Goal: Find specific page/section: Find specific page/section

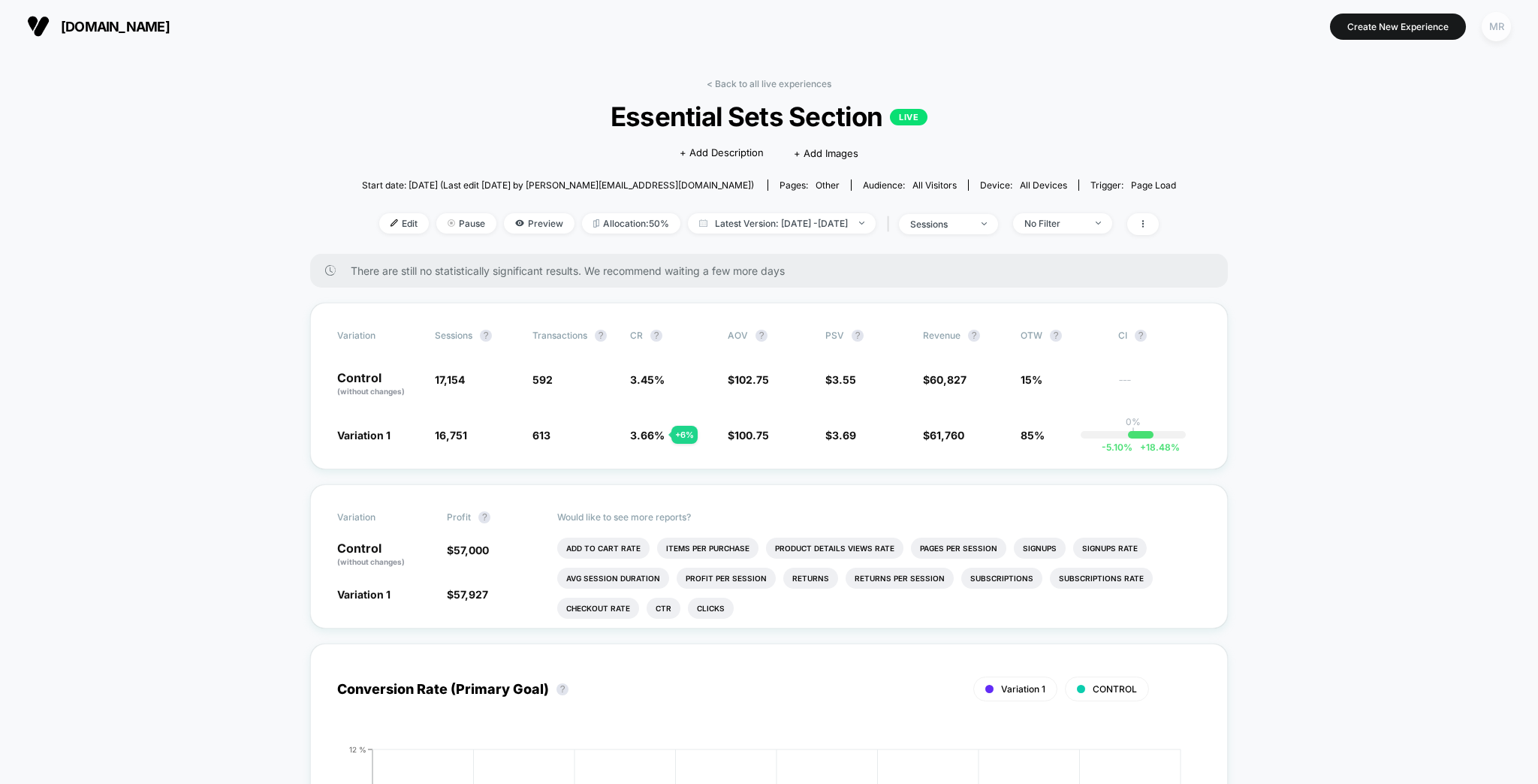
click at [1500, 31] on div "MR" at bounding box center [1496, 26] width 29 height 29
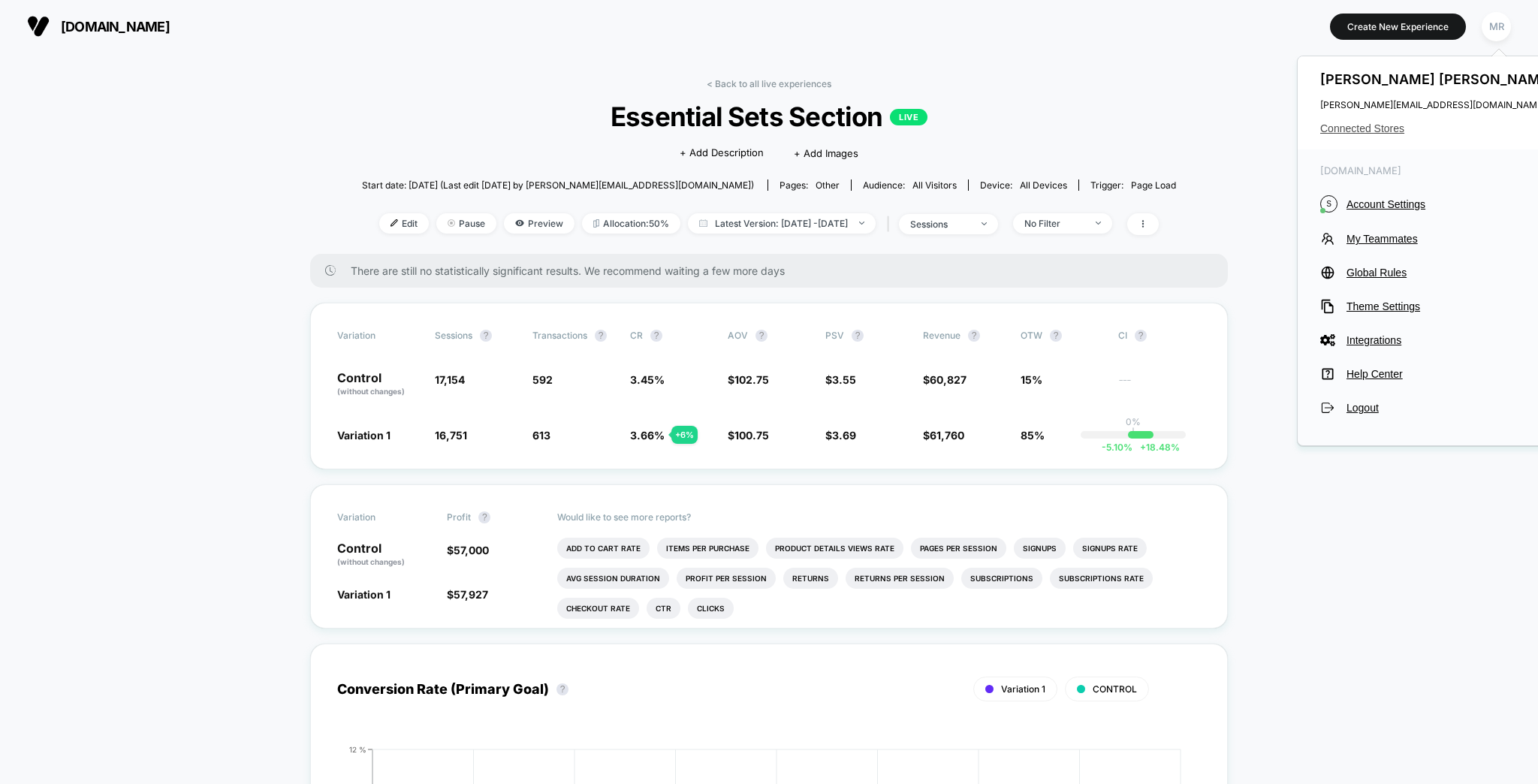
click at [1382, 128] on span "Connected Stores" at bounding box center [1439, 128] width 237 height 12
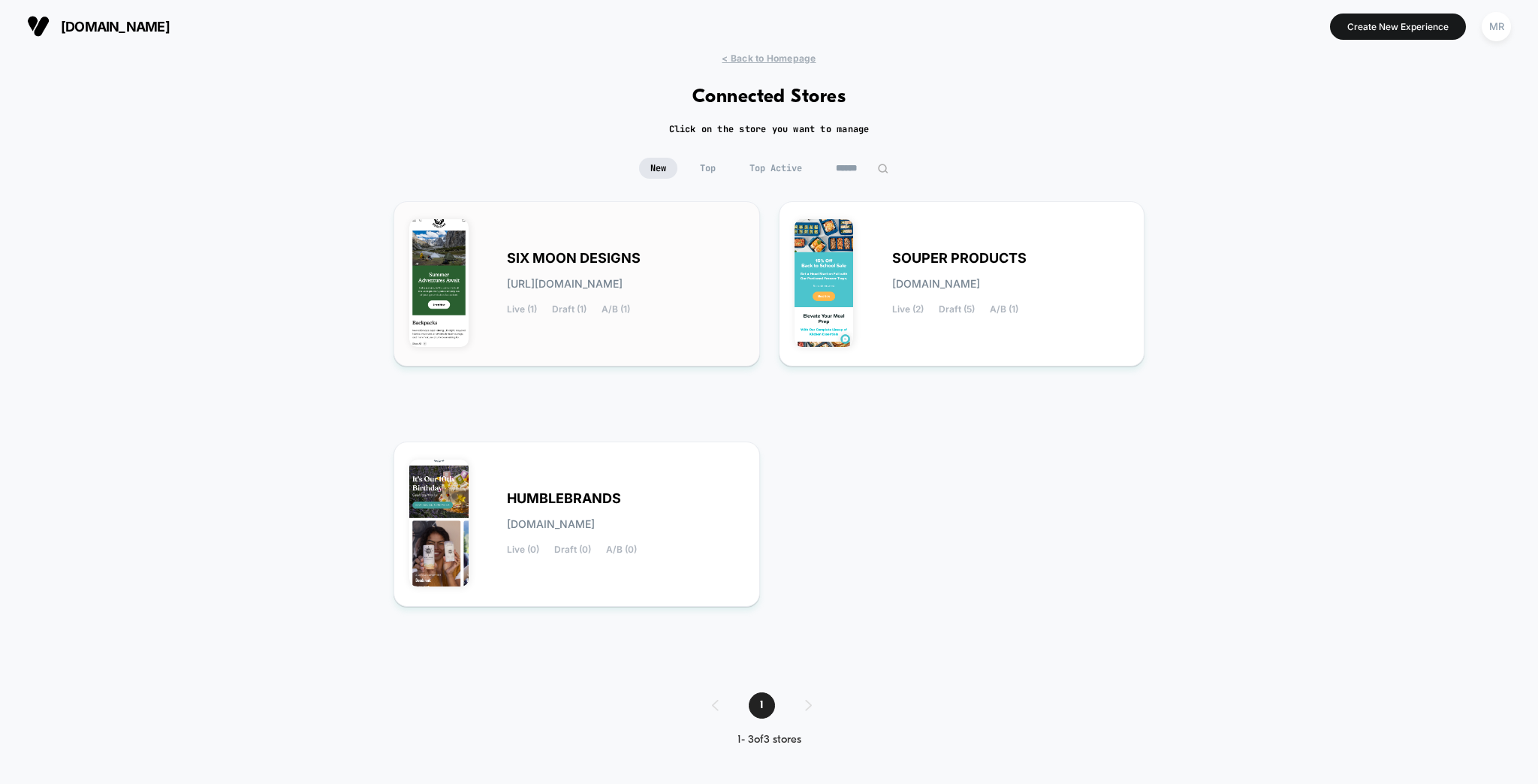
click at [623, 279] on span "[URL][DOMAIN_NAME]" at bounding box center [565, 284] width 116 height 11
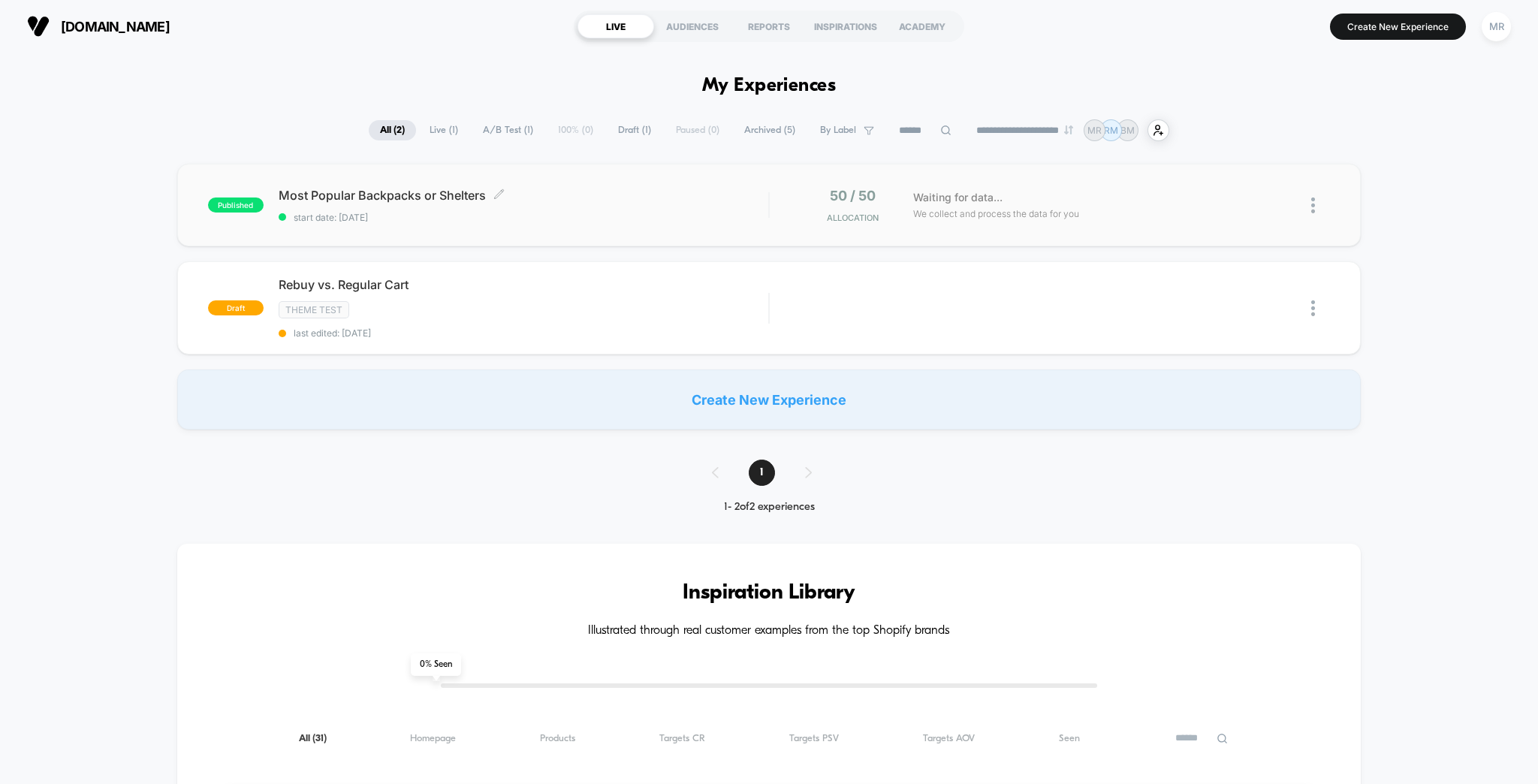
click at [412, 188] on span "Most Popular Backpacks or Shelters Click to edit experience details" at bounding box center [524, 195] width 491 height 15
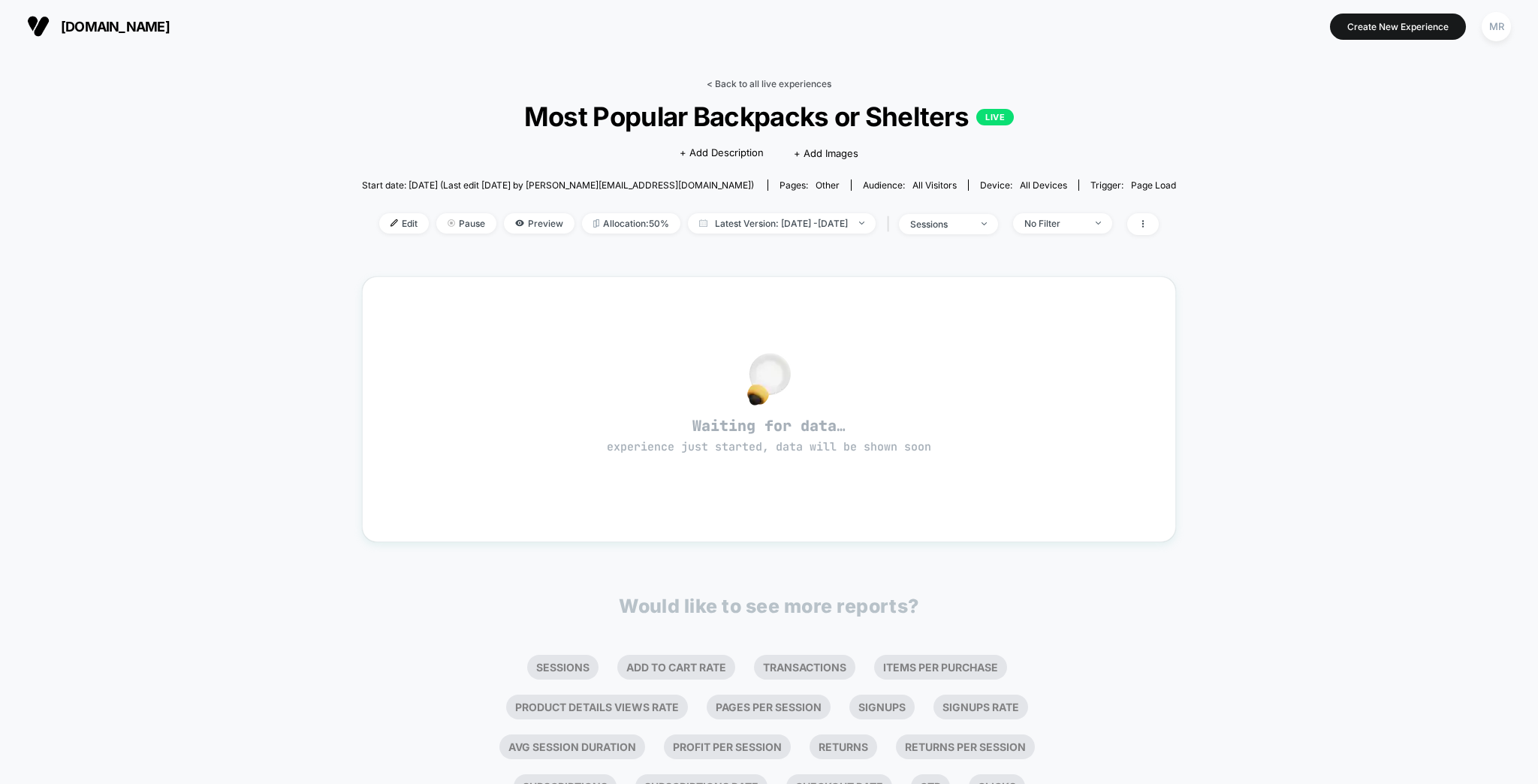
click at [758, 83] on link "< Back to all live experiences" at bounding box center [769, 83] width 125 height 11
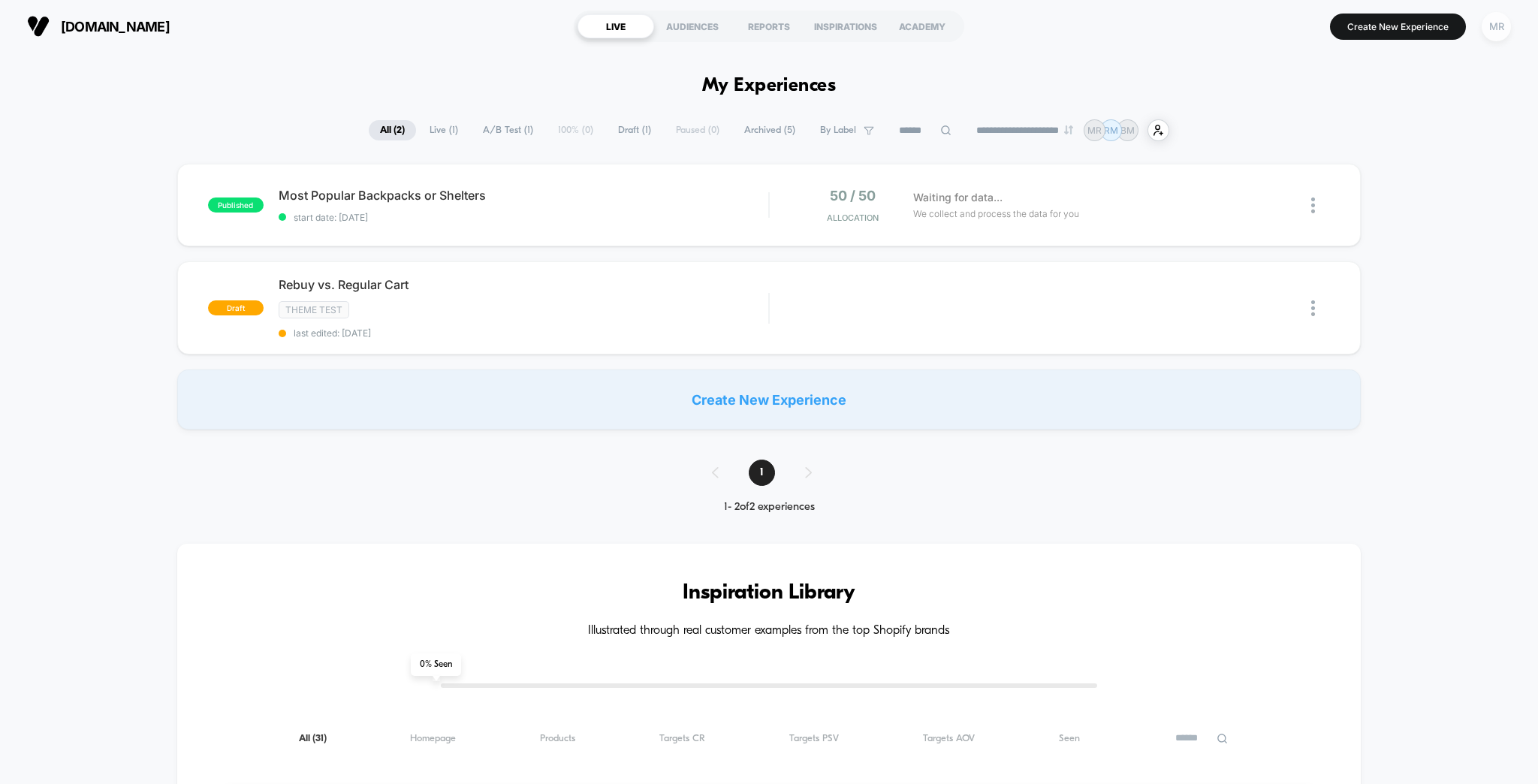
click at [1506, 29] on div "MR" at bounding box center [1496, 26] width 29 height 29
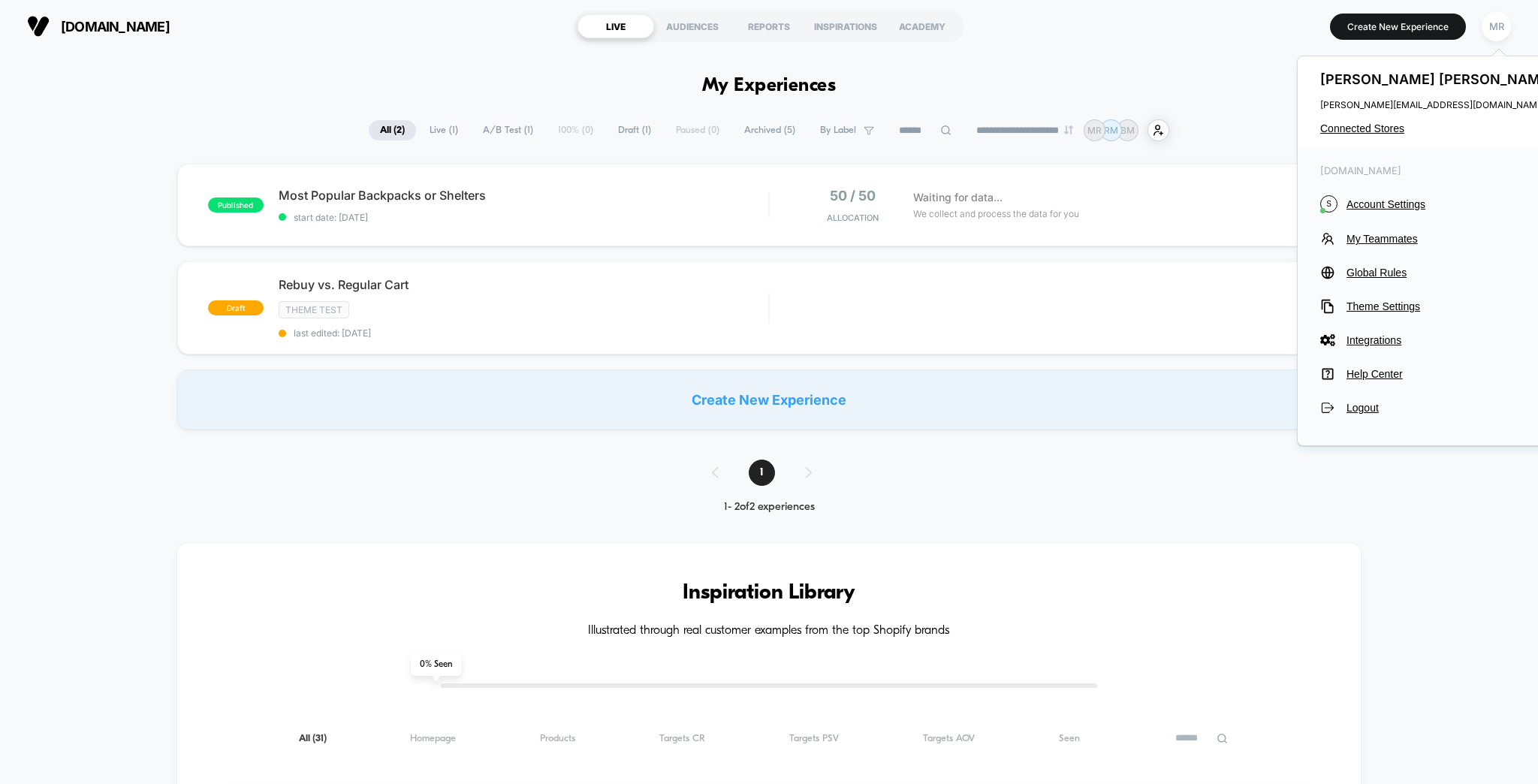
click at [1389, 114] on div "[PERSON_NAME] [PERSON_NAME][EMAIL_ADDRESS][DOMAIN_NAME] Connected Stores" at bounding box center [1439, 103] width 283 height 93
click at [1387, 117] on div "[PERSON_NAME] [PERSON_NAME][EMAIL_ADDRESS][DOMAIN_NAME] Connected Stores" at bounding box center [1439, 103] width 283 height 93
click at [1384, 125] on span "Connected Stores" at bounding box center [1439, 128] width 237 height 12
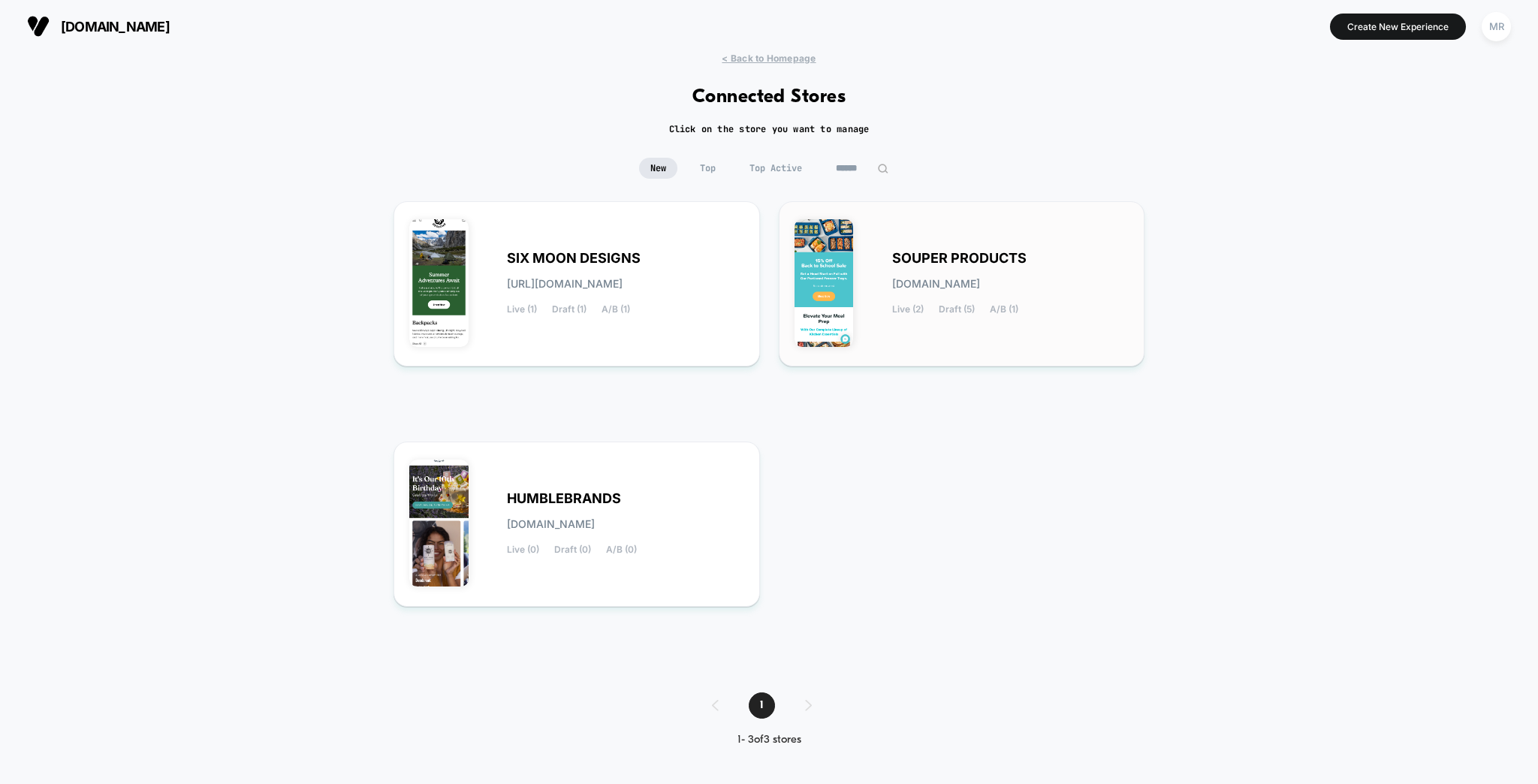
click at [906, 255] on span "SOUPER PRODUCTS" at bounding box center [959, 258] width 134 height 11
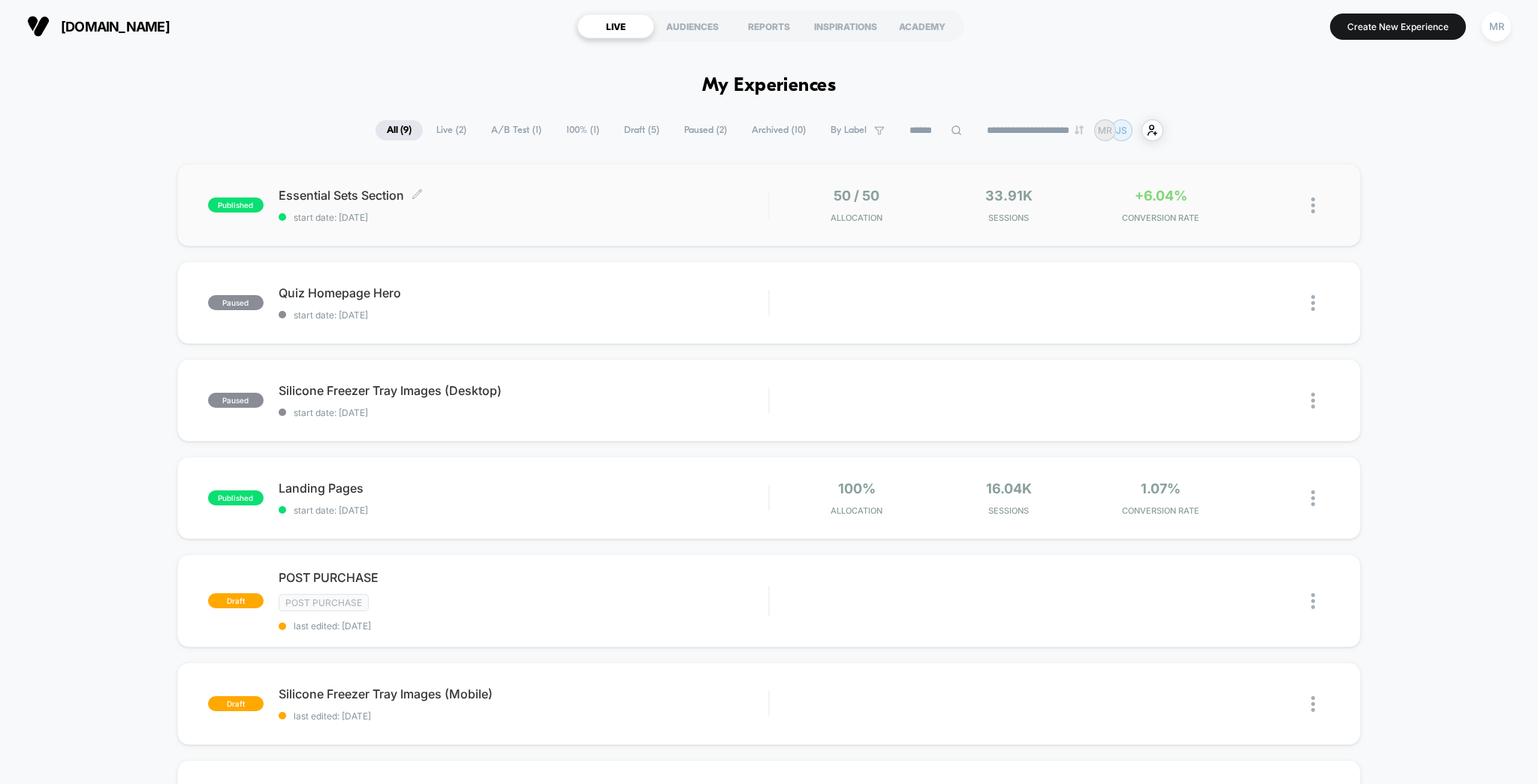
click at [351, 192] on span "Essential Sets Section Click to edit experience details" at bounding box center [524, 195] width 491 height 15
